Goal: Contribute content: Add original content to the website for others to see

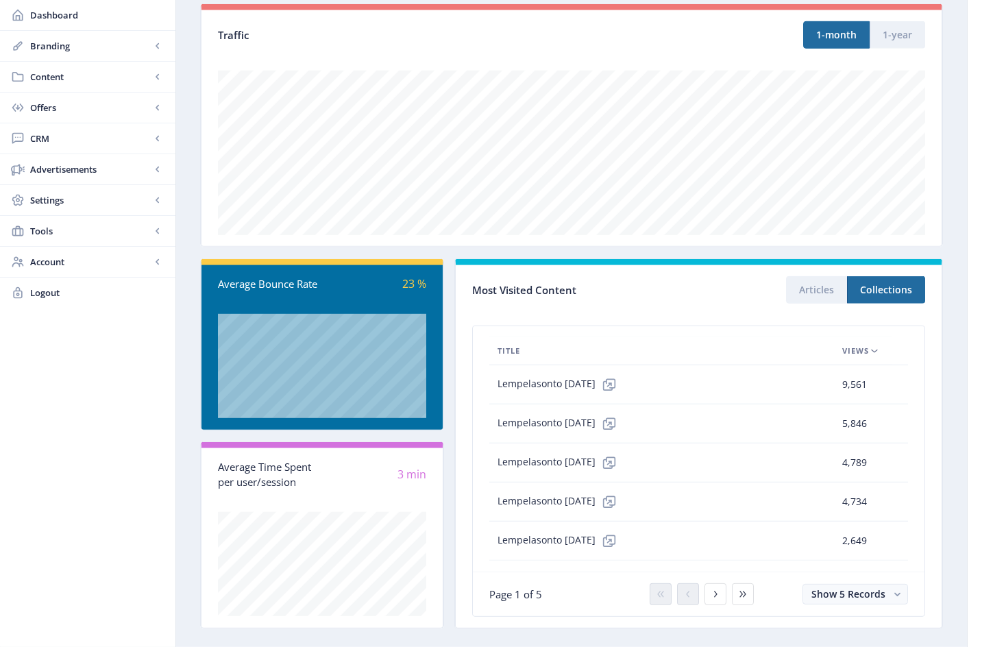
scroll to position [190, 0]
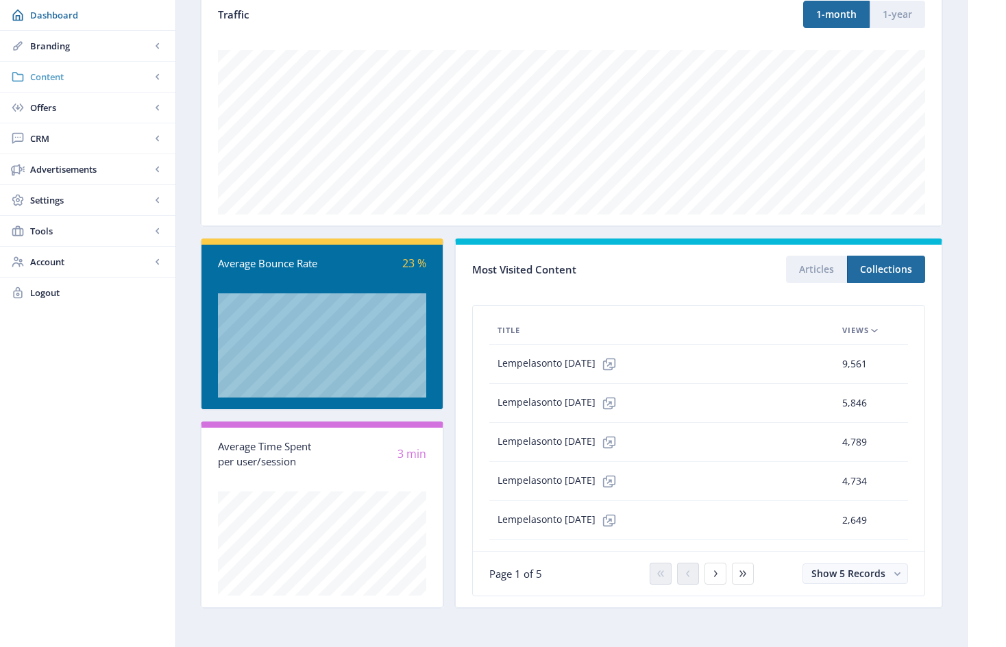
click at [56, 75] on span "Content" at bounding box center [90, 77] width 121 height 14
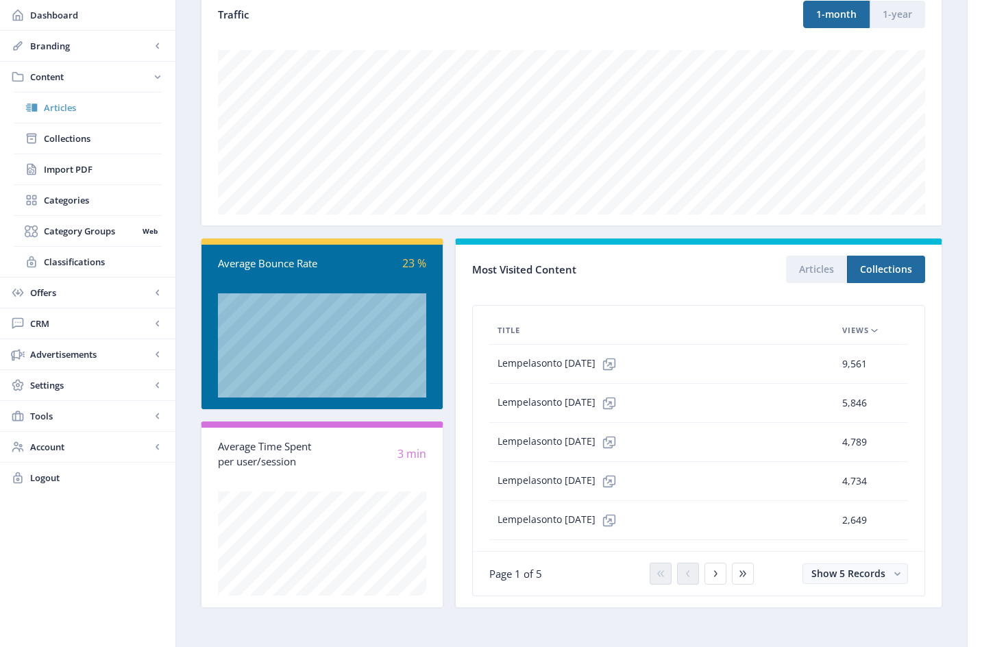
click at [66, 108] on span "Articles" at bounding box center [103, 108] width 118 height 14
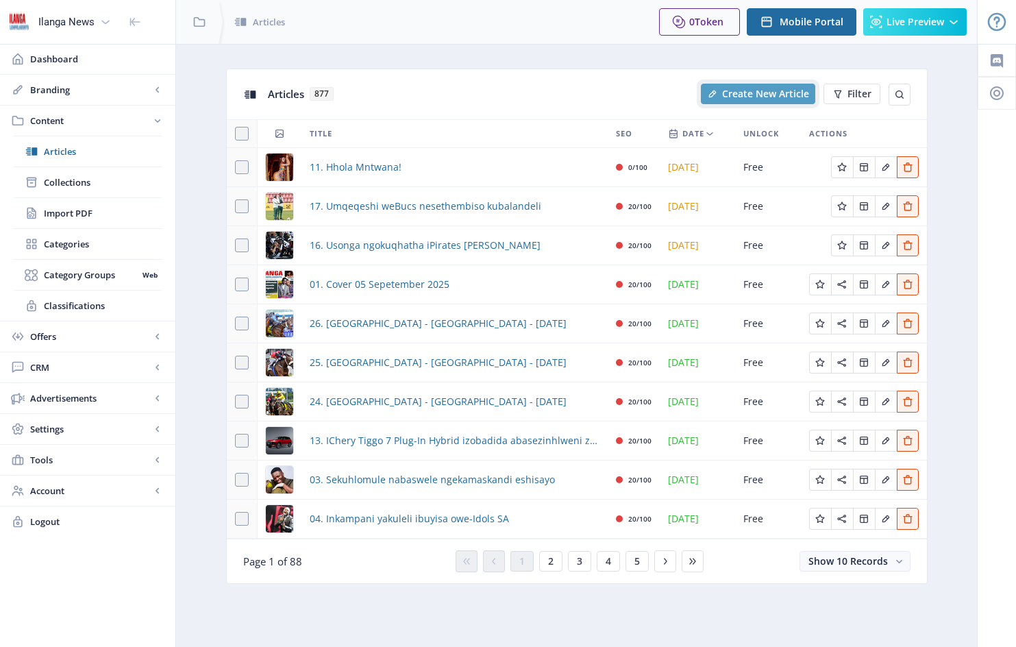
click at [761, 93] on span "Create New Article" at bounding box center [765, 93] width 87 height 11
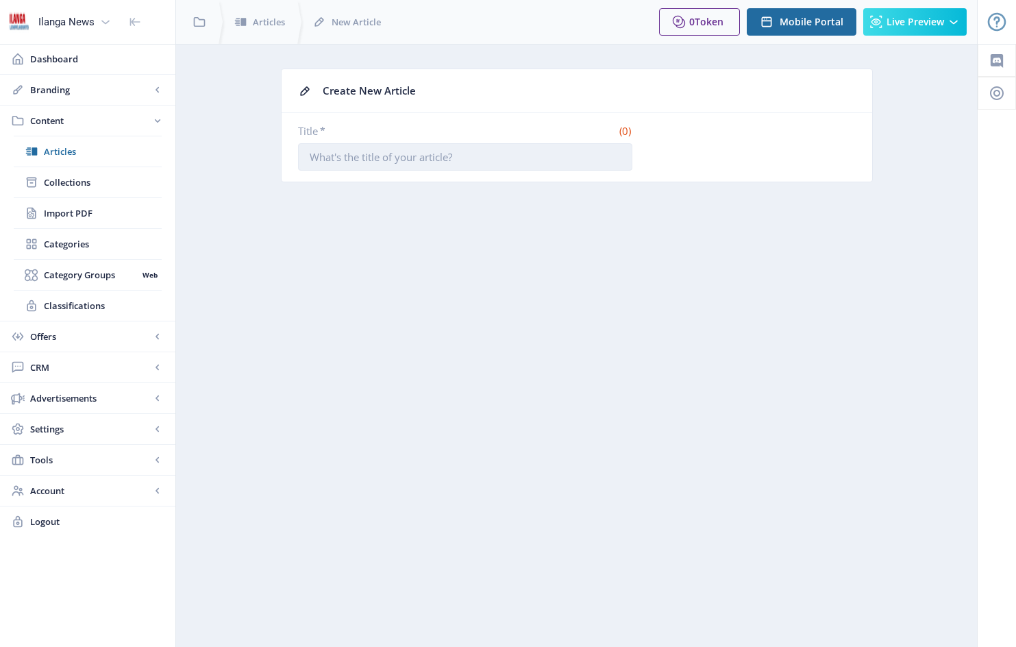
click at [310, 157] on input "Title *" at bounding box center [465, 156] width 334 height 27
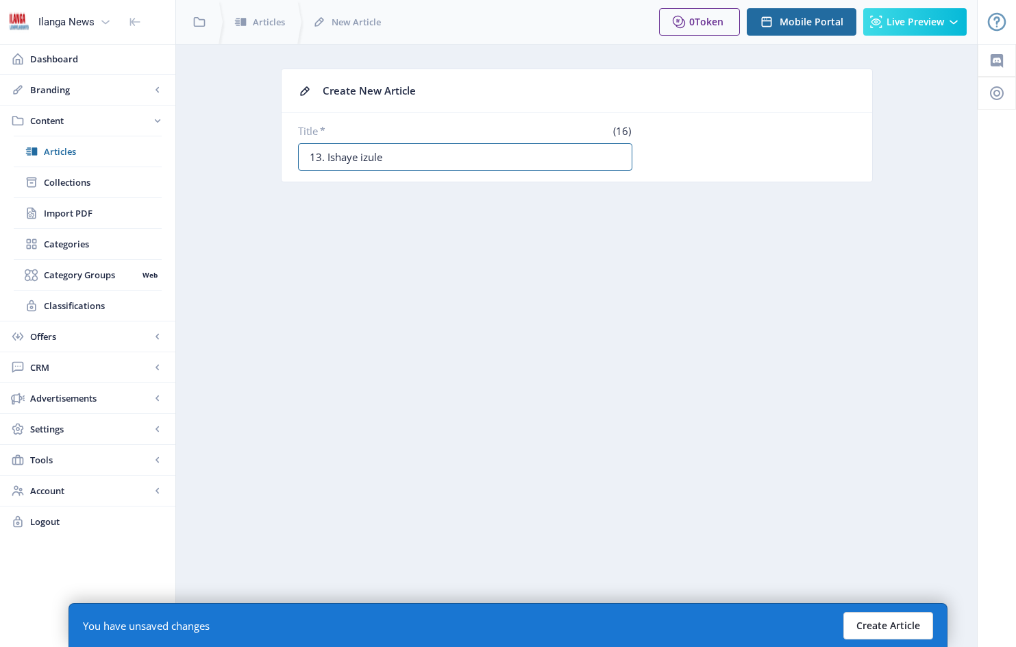
type input "13. Ishaye izule"
click at [890, 625] on button "Create Article" at bounding box center [889, 625] width 90 height 27
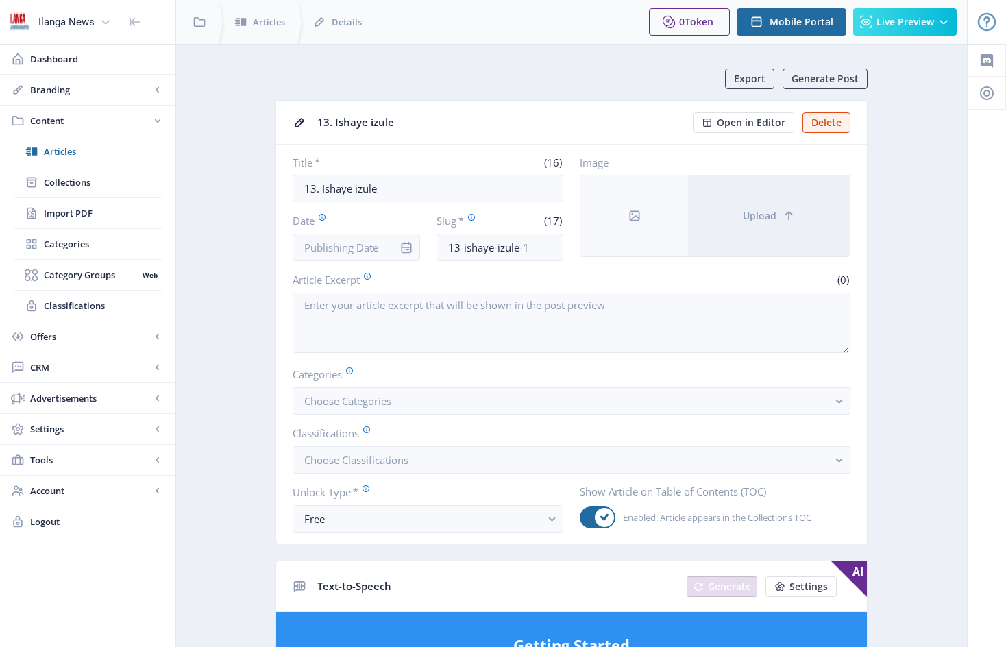
click at [394, 243] on div at bounding box center [406, 247] width 27 height 27
click at [387, 243] on input "Date" at bounding box center [356, 247] width 127 height 27
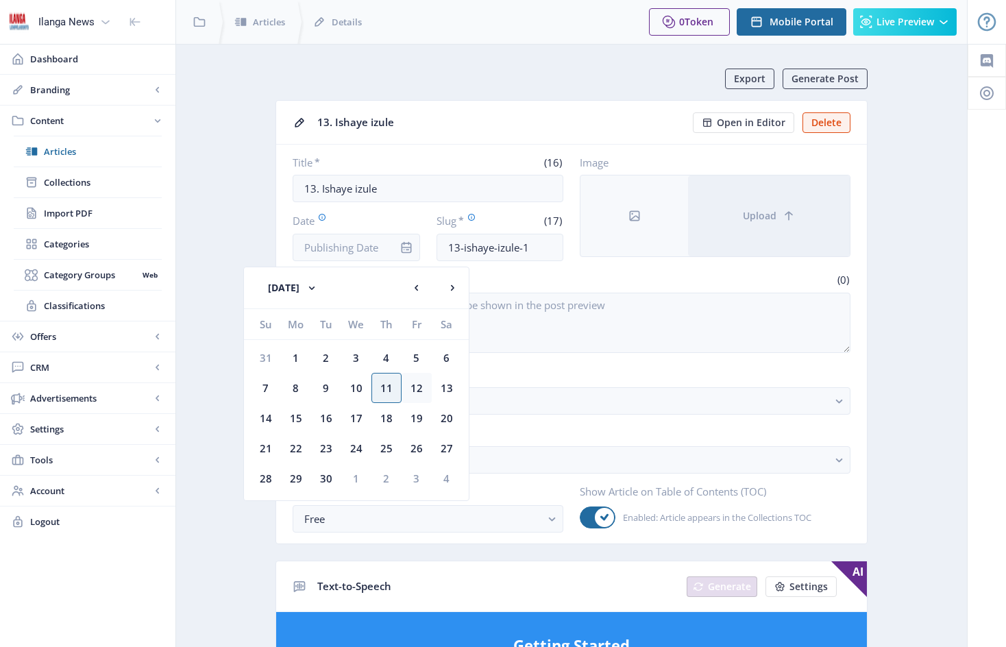
click at [419, 391] on div "12" at bounding box center [417, 388] width 30 height 30
type input "[DATE]"
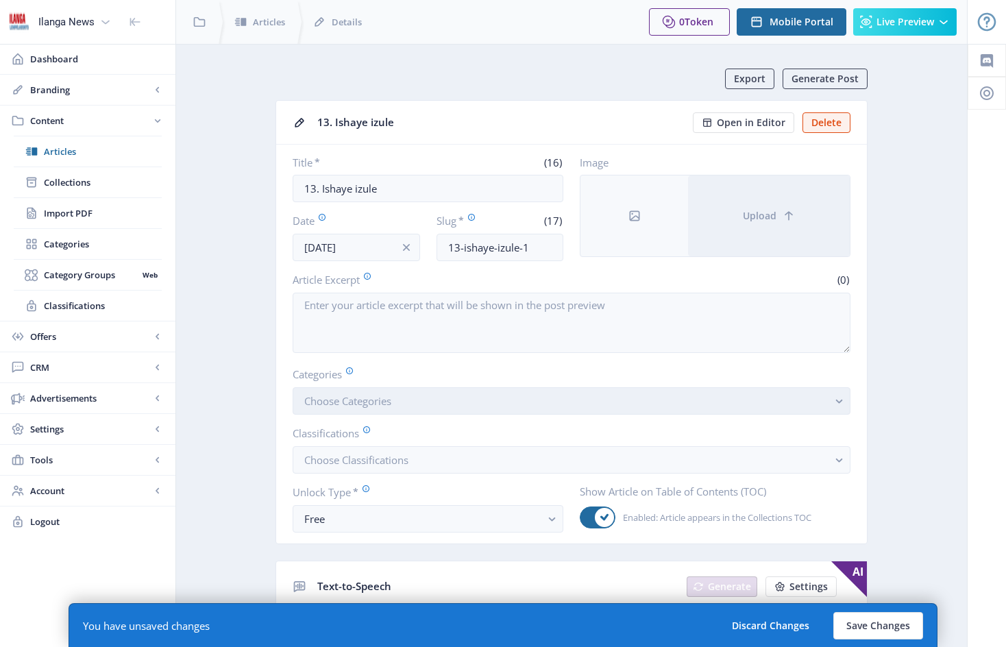
click at [417, 408] on button "Choose Categories" at bounding box center [572, 400] width 558 height 27
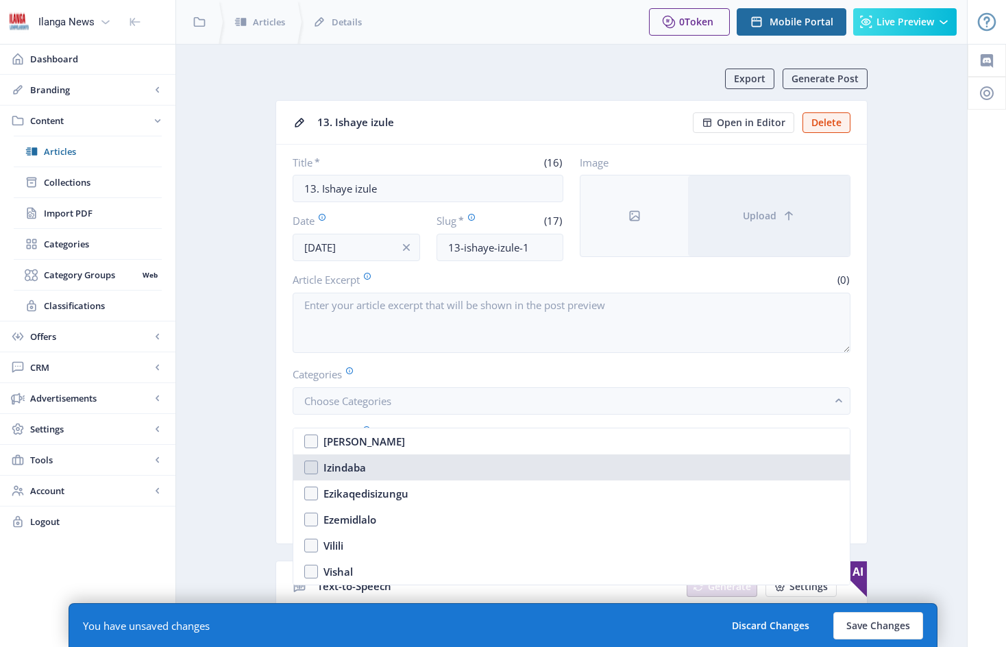
click at [311, 469] on nb-option "Izindaba" at bounding box center [571, 467] width 556 height 26
checkbox input "true"
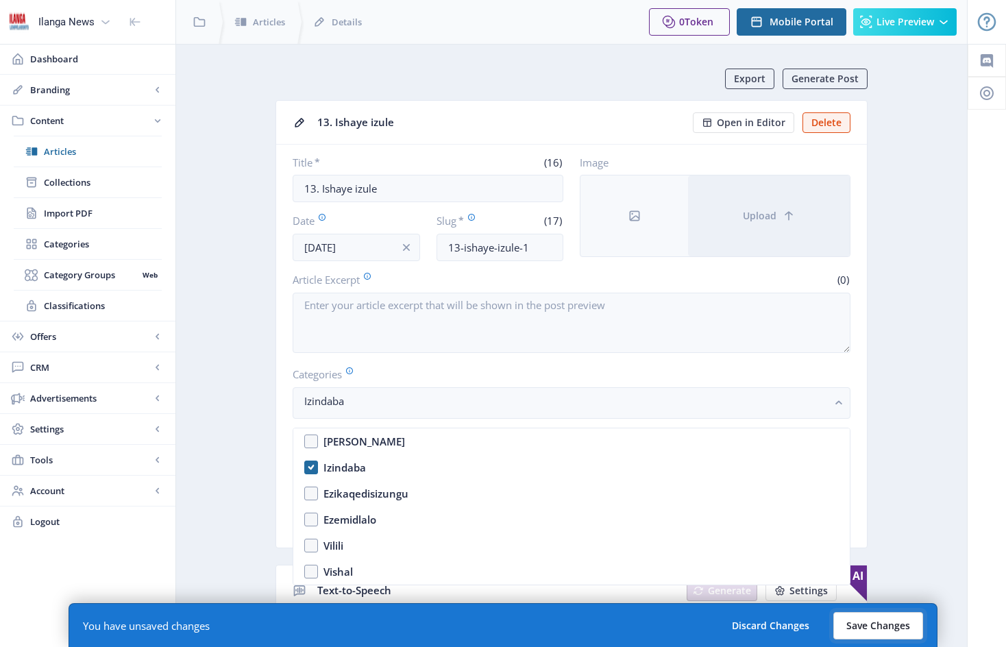
click at [873, 627] on button "Save Changes" at bounding box center [878, 625] width 90 height 27
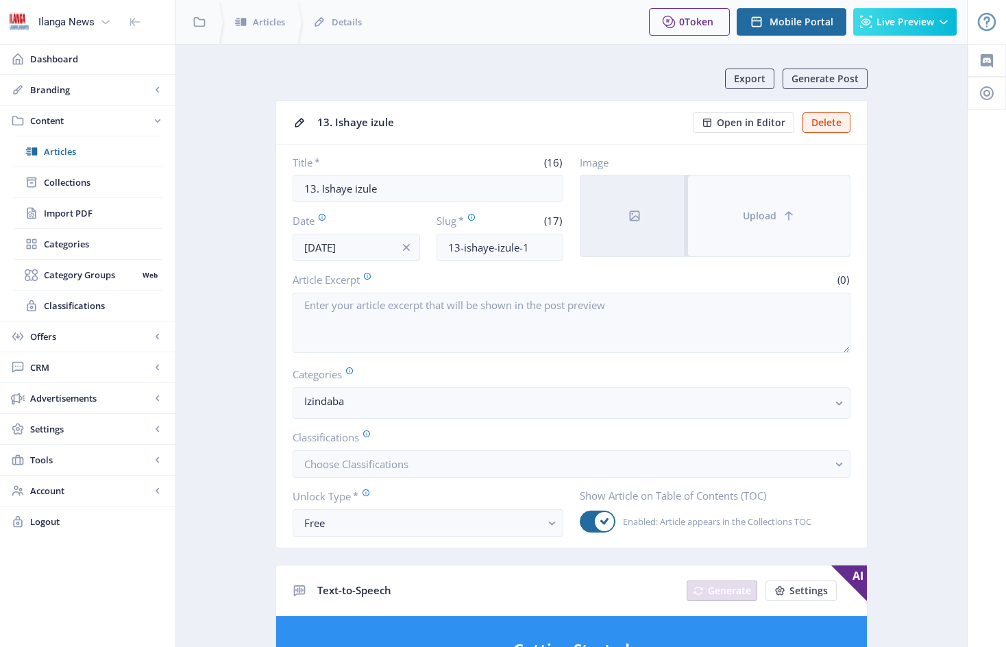
click at [731, 207] on button "Upload" at bounding box center [769, 215] width 162 height 81
click at [741, 197] on button "Upload" at bounding box center [769, 215] width 162 height 81
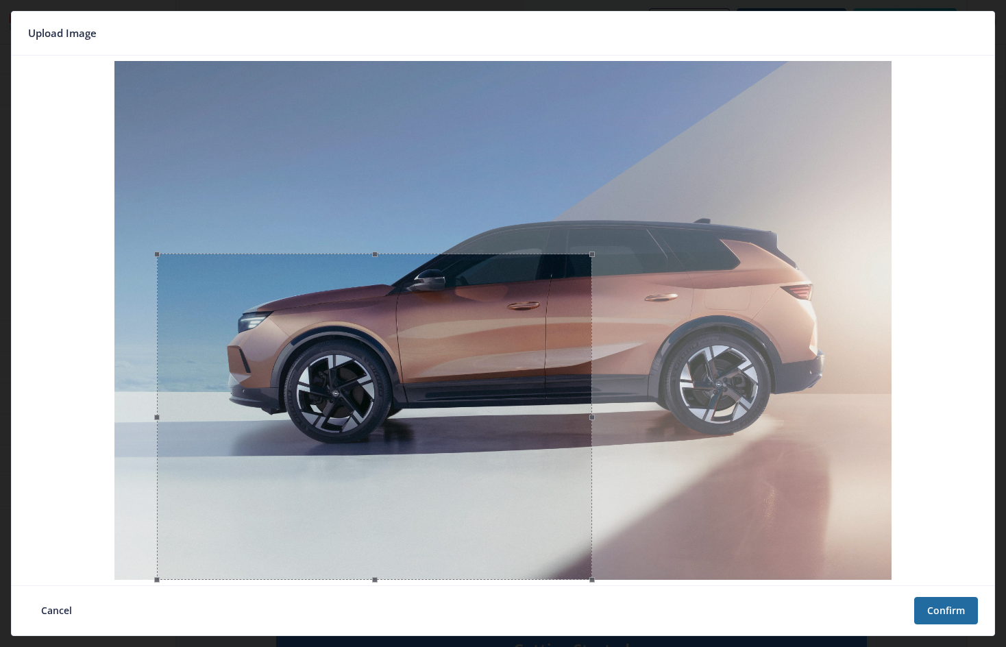
drag, startPoint x: 504, startPoint y: 62, endPoint x: 419, endPoint y: 621, distance: 564.9
click at [580, 254] on span at bounding box center [374, 253] width 420 height 15
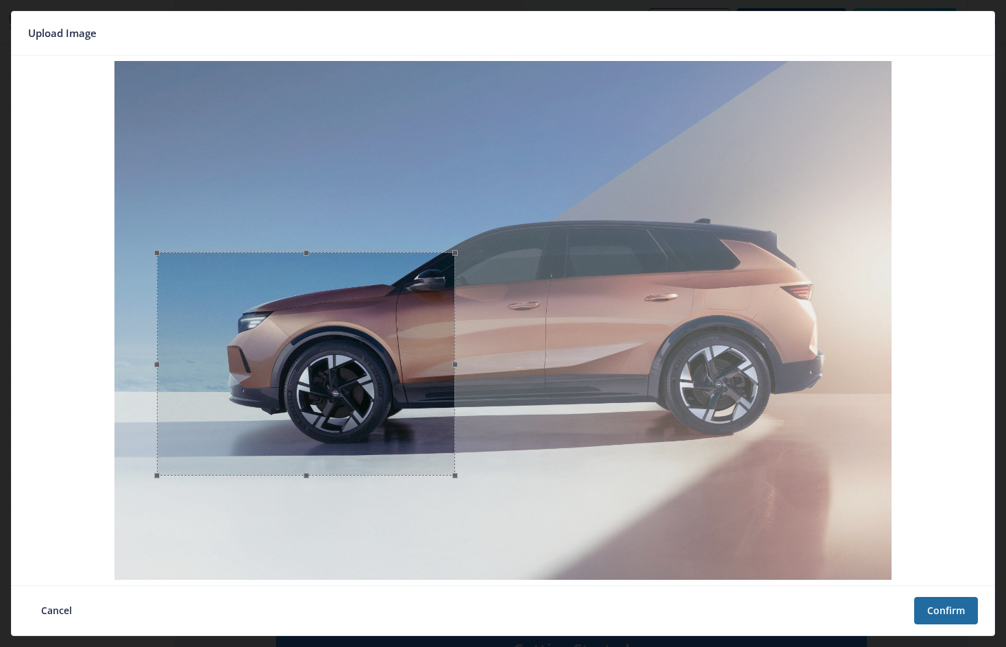
drag, startPoint x: 377, startPoint y: 578, endPoint x: 411, endPoint y: 443, distance: 139.9
click at [411, 468] on span at bounding box center [305, 475] width 283 height 15
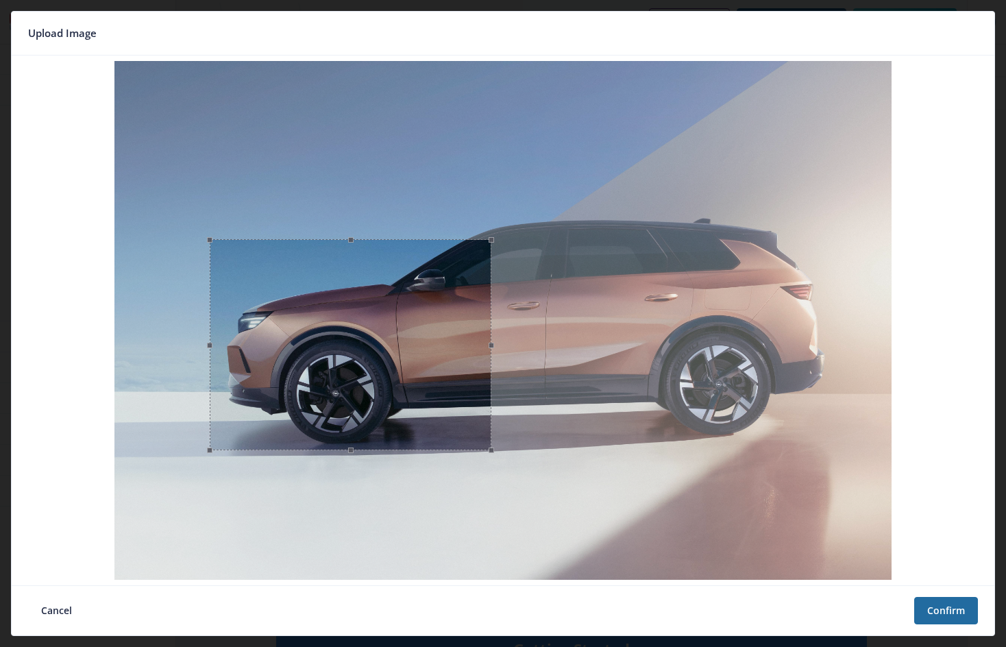
drag, startPoint x: 410, startPoint y: 391, endPoint x: 463, endPoint y: 378, distance: 54.3
click at [463, 378] on div at bounding box center [351, 344] width 282 height 211
click at [956, 609] on button "Confirm" at bounding box center [946, 610] width 64 height 27
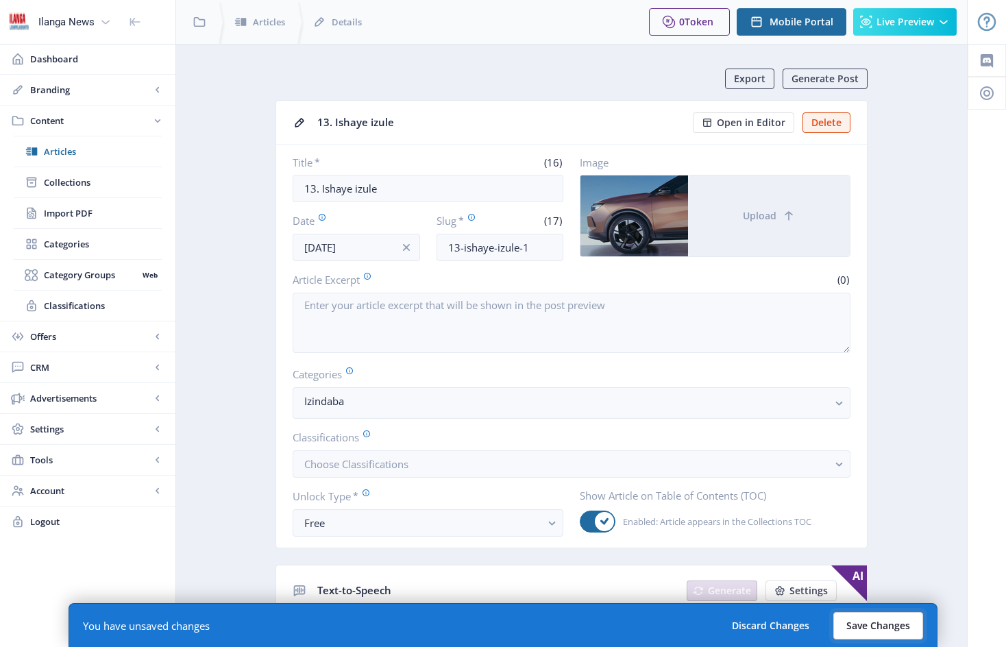
click at [872, 620] on button "Save Changes" at bounding box center [878, 625] width 90 height 27
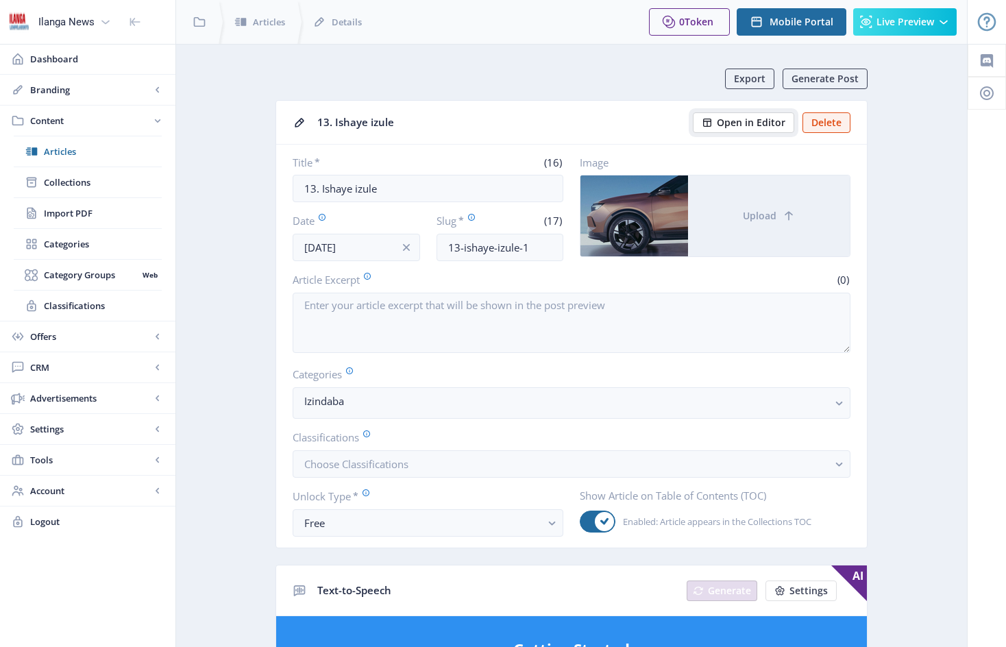
click at [753, 121] on span "Open in Editor" at bounding box center [751, 122] width 69 height 11
drag, startPoint x: 771, startPoint y: 101, endPoint x: 750, endPoint y: 132, distance: 37.1
click at [750, 121] on span "Open in Editor" at bounding box center [751, 122] width 69 height 11
